Goal: Submit feedback/report problem

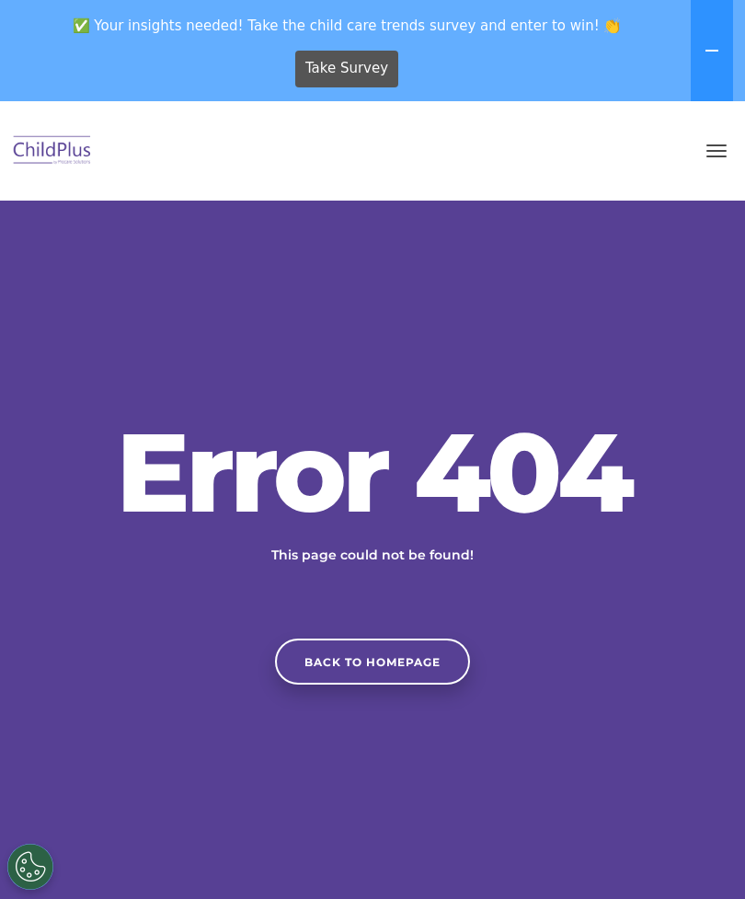
scroll to position [95, 0]
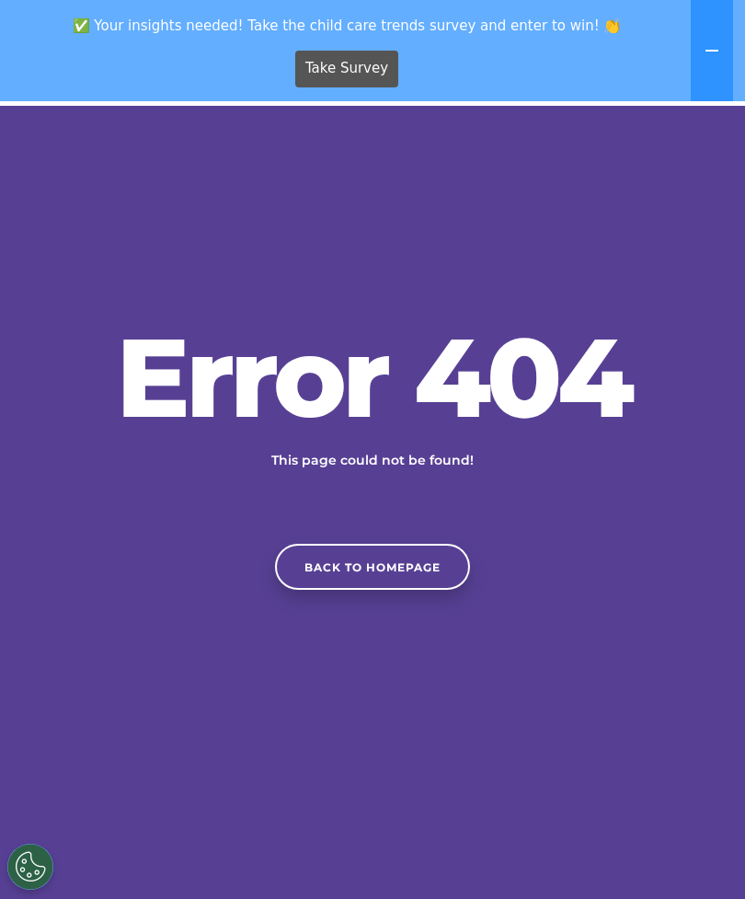
click at [565, 267] on div "Error 404 This page could not be found! Back to homepage" at bounding box center [372, 456] width 745 height 770
click at [361, 63] on span "Take Survey" at bounding box center [346, 68] width 83 height 32
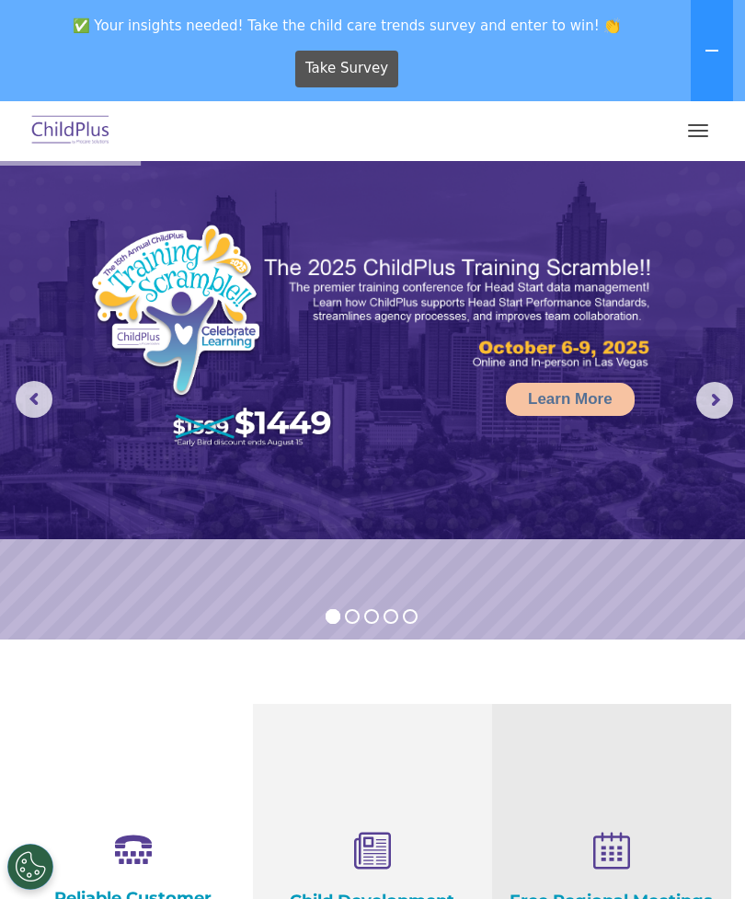
select select "MEDIUM"
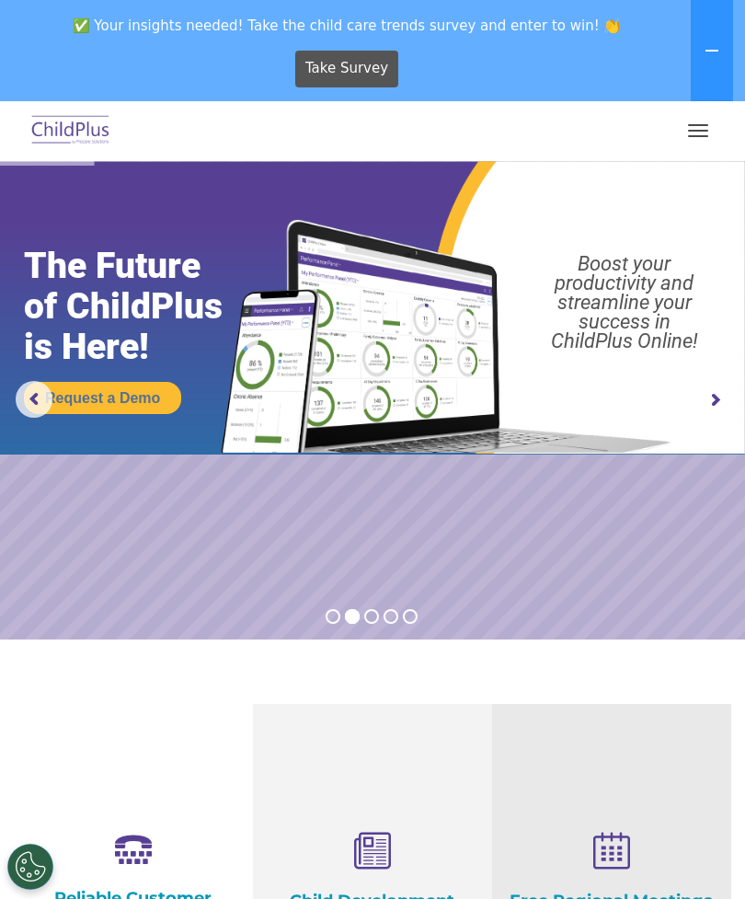
scroll to position [95, 0]
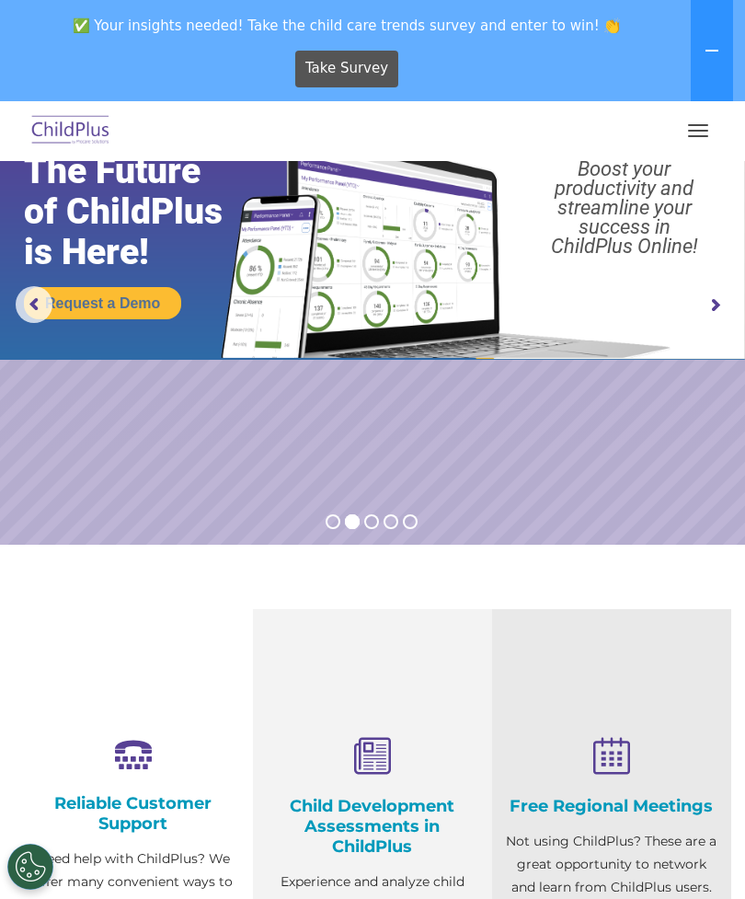
select select "MEDIUM"
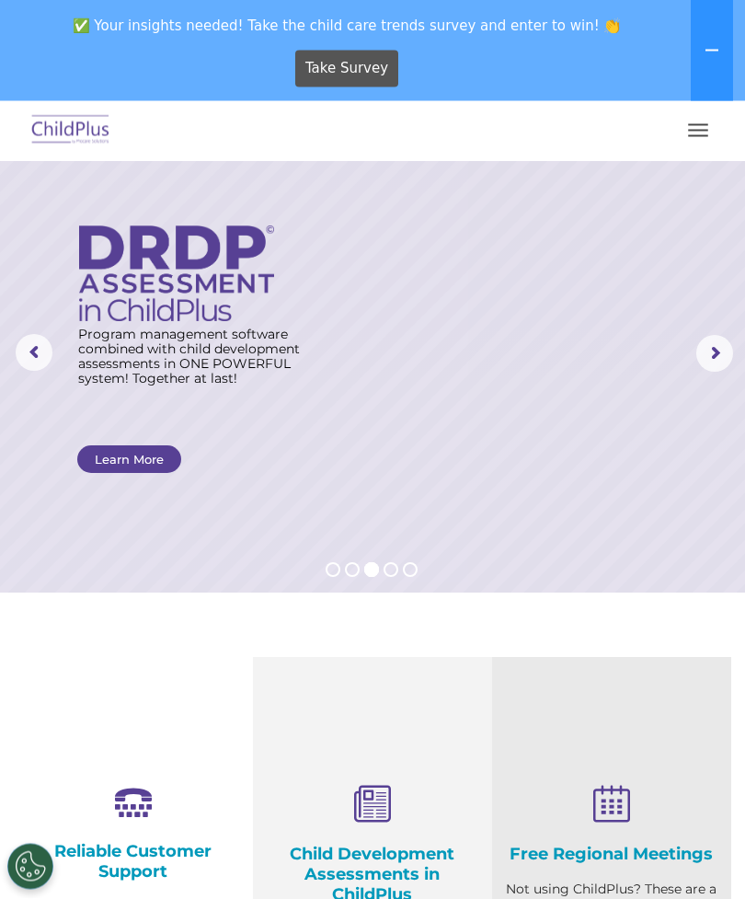
scroll to position [0, 0]
